Goal: Navigation & Orientation: Find specific page/section

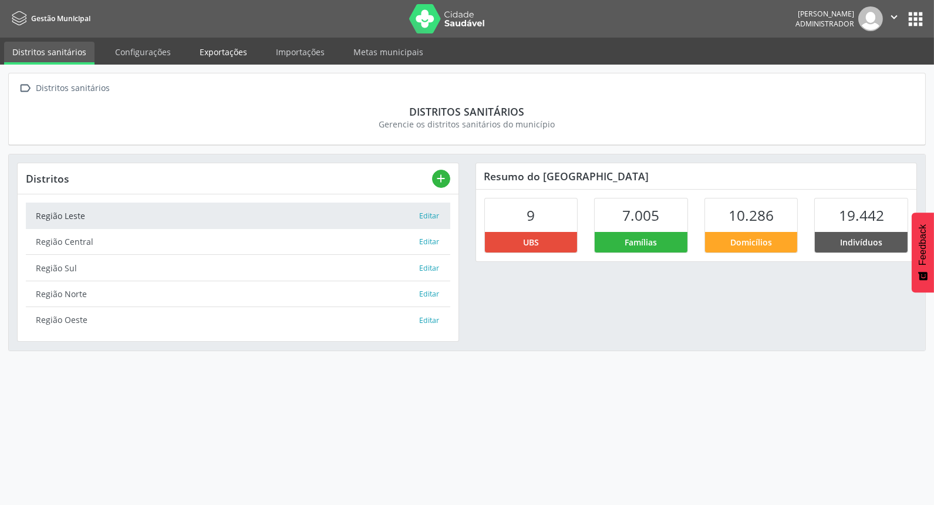
click at [213, 51] on link "Exportações" at bounding box center [223, 52] width 64 height 21
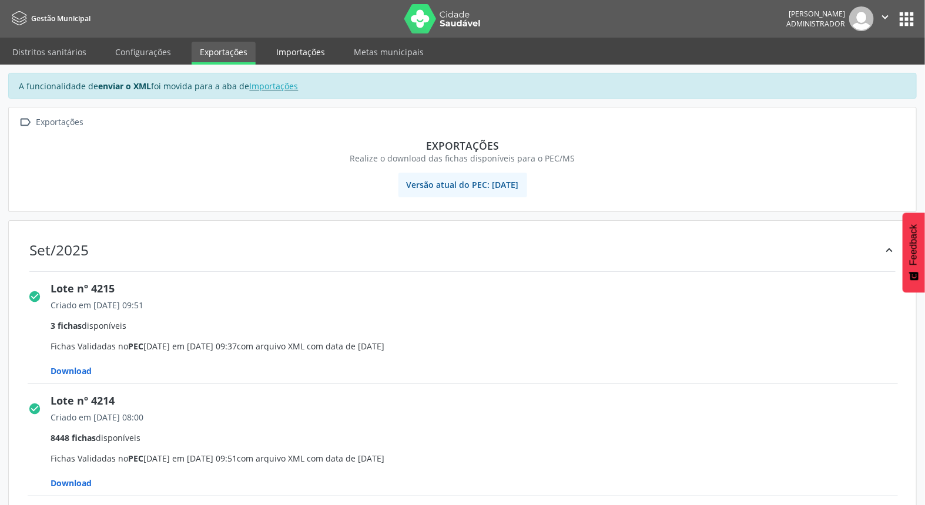
click at [270, 50] on link "Importações" at bounding box center [300, 52] width 65 height 21
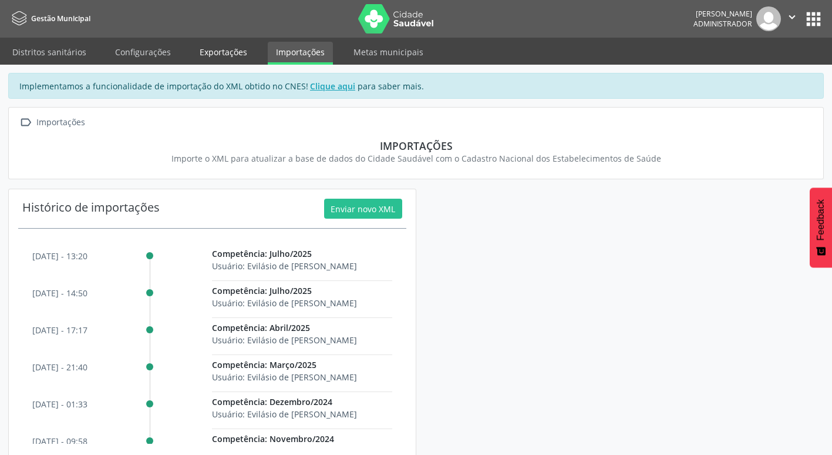
click at [207, 52] on link "Exportações" at bounding box center [223, 52] width 64 height 21
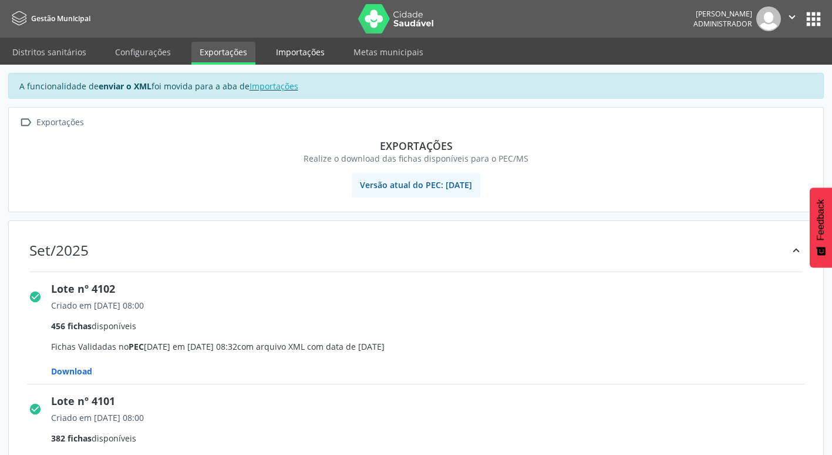
click at [294, 58] on link "Importações" at bounding box center [300, 52] width 65 height 21
